Goal: Navigation & Orientation: Find specific page/section

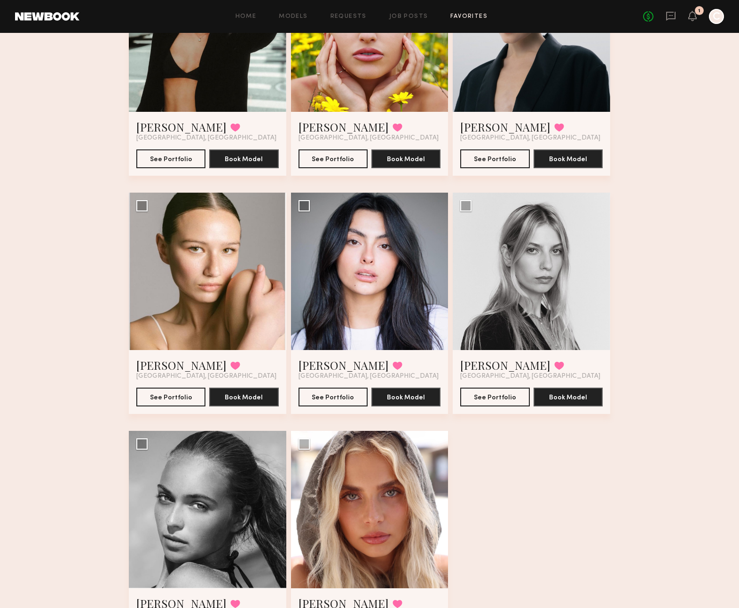
scroll to position [468, 0]
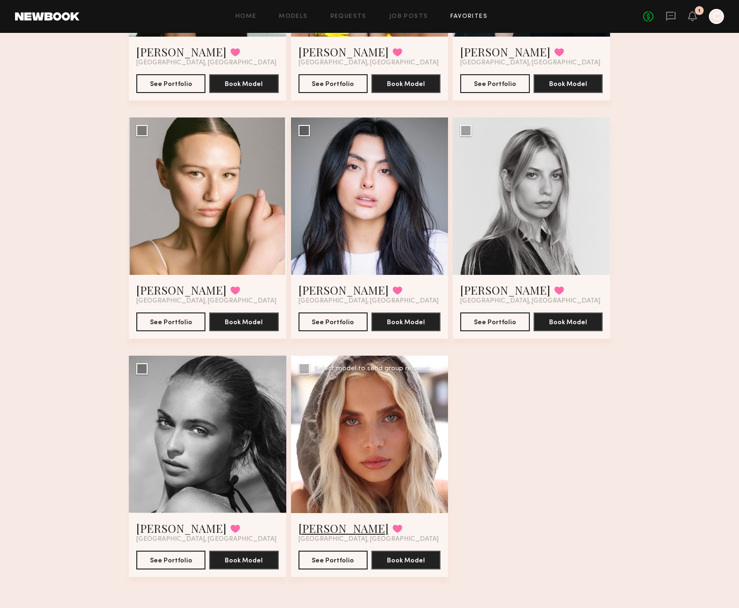
click at [302, 532] on link "Allea S." at bounding box center [344, 528] width 90 height 15
click at [159, 530] on link "Whitney T." at bounding box center [181, 528] width 90 height 15
click at [651, 339] on div "LPD + Family Round 3 11 Models Jasmine G. Favorited Los Angeles, CA See Portfol…" at bounding box center [369, 96] width 739 height 1028
